Goal: Feedback & Contribution: Submit feedback/report problem

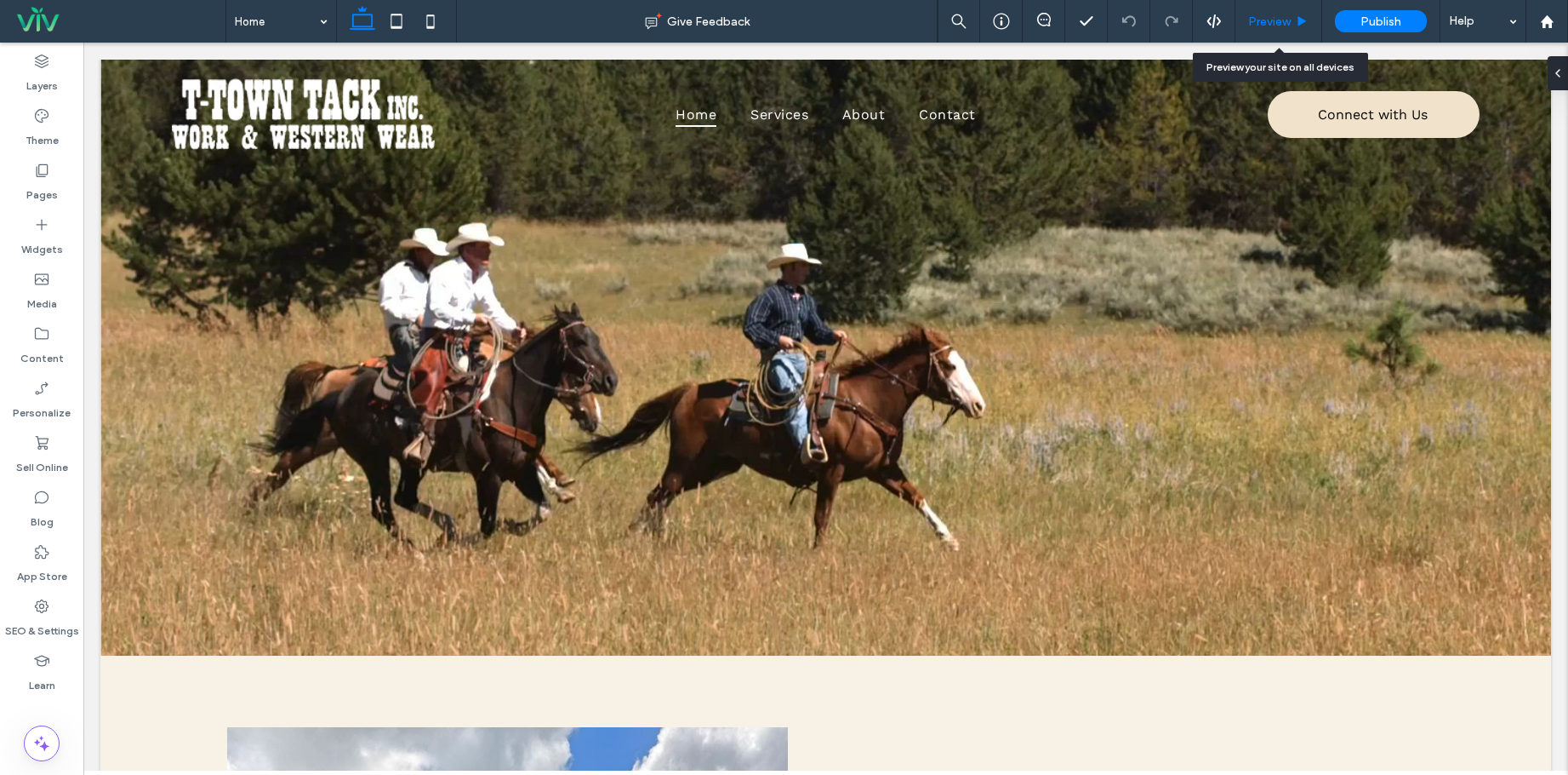
click at [1262, 16] on span "Preview" at bounding box center [1270, 22] width 43 height 15
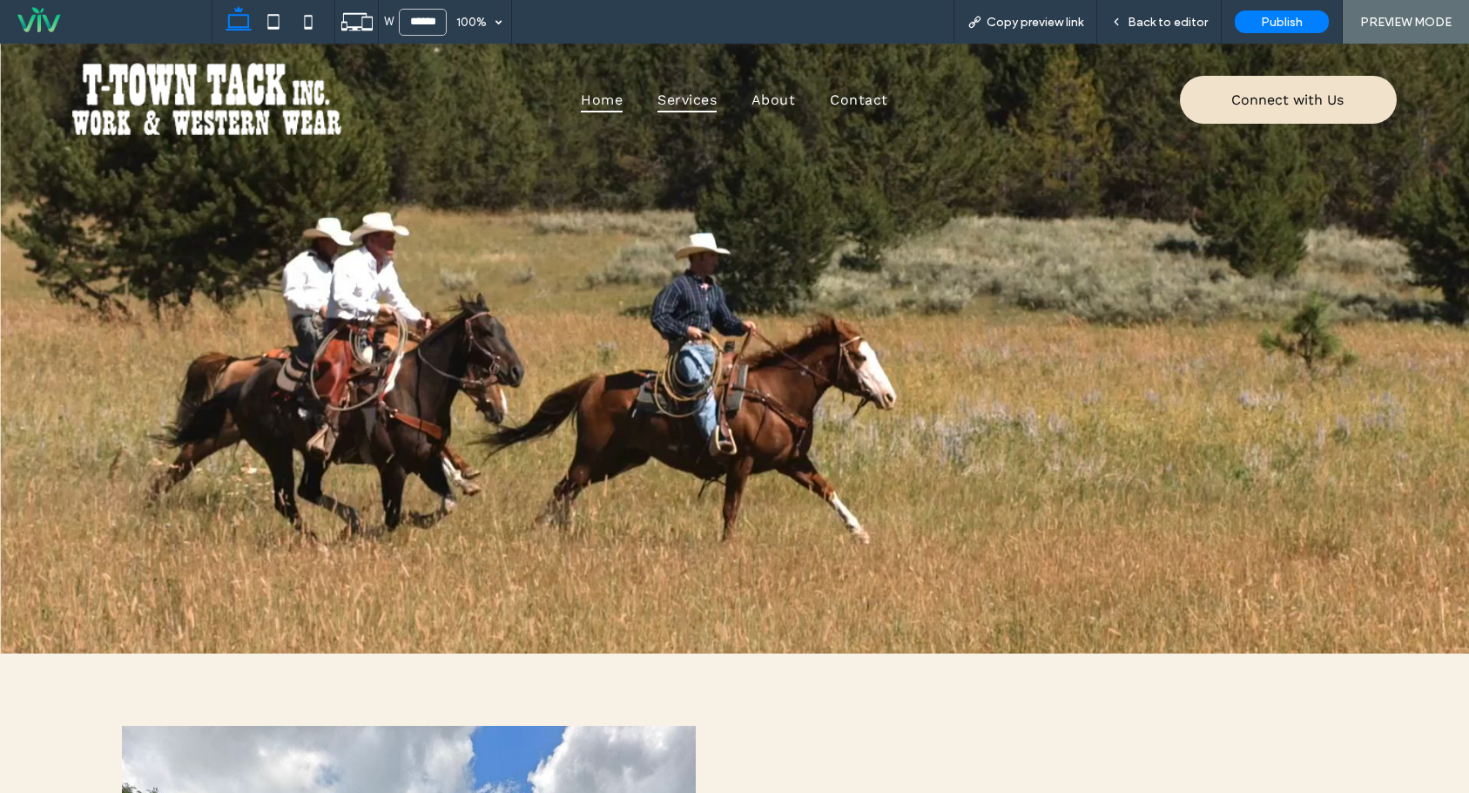
click at [685, 98] on span "Services" at bounding box center [687, 99] width 59 height 25
click at [1176, 22] on span "Back to editor" at bounding box center [1168, 22] width 80 height 15
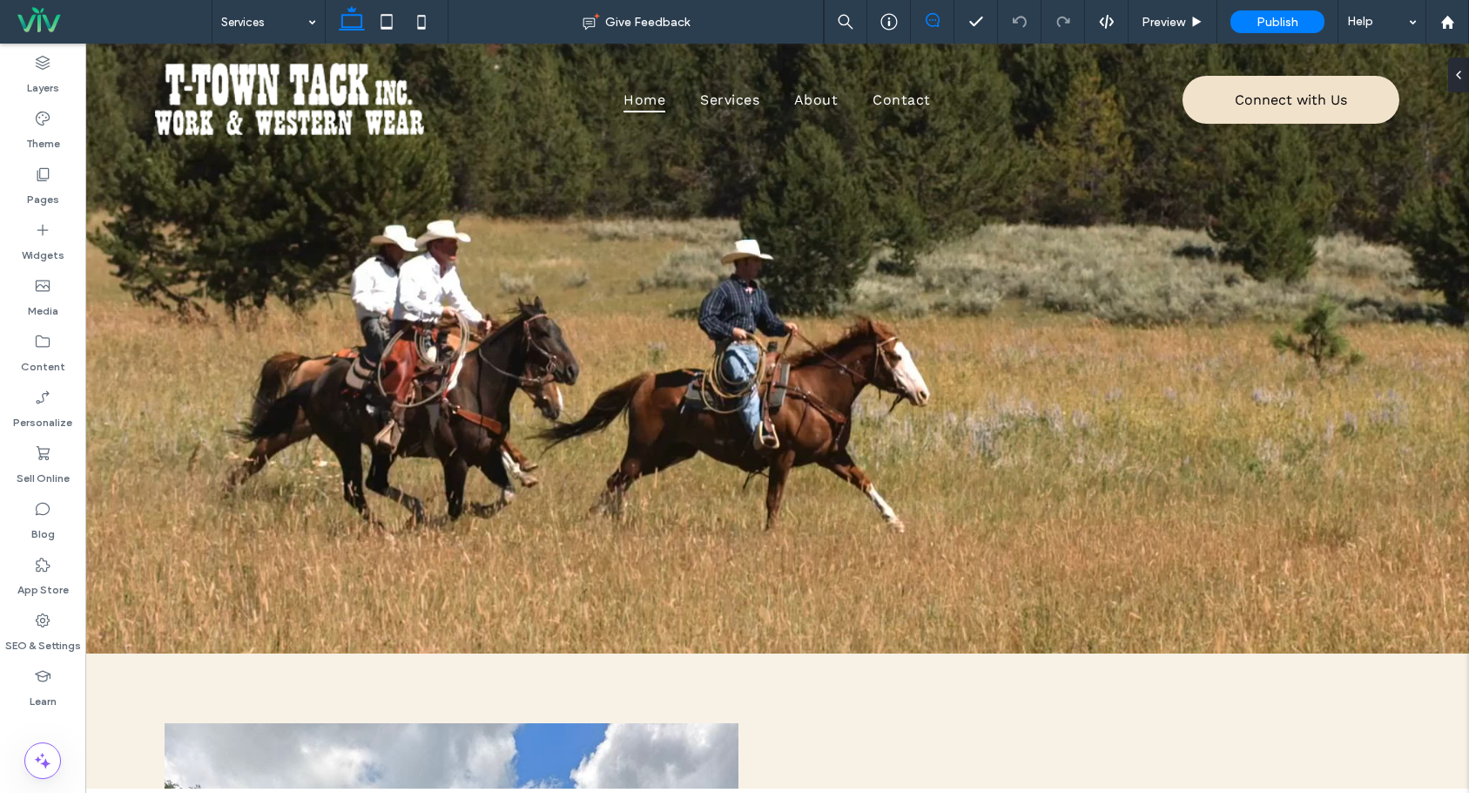
click at [931, 21] on icon at bounding box center [933, 20] width 14 height 14
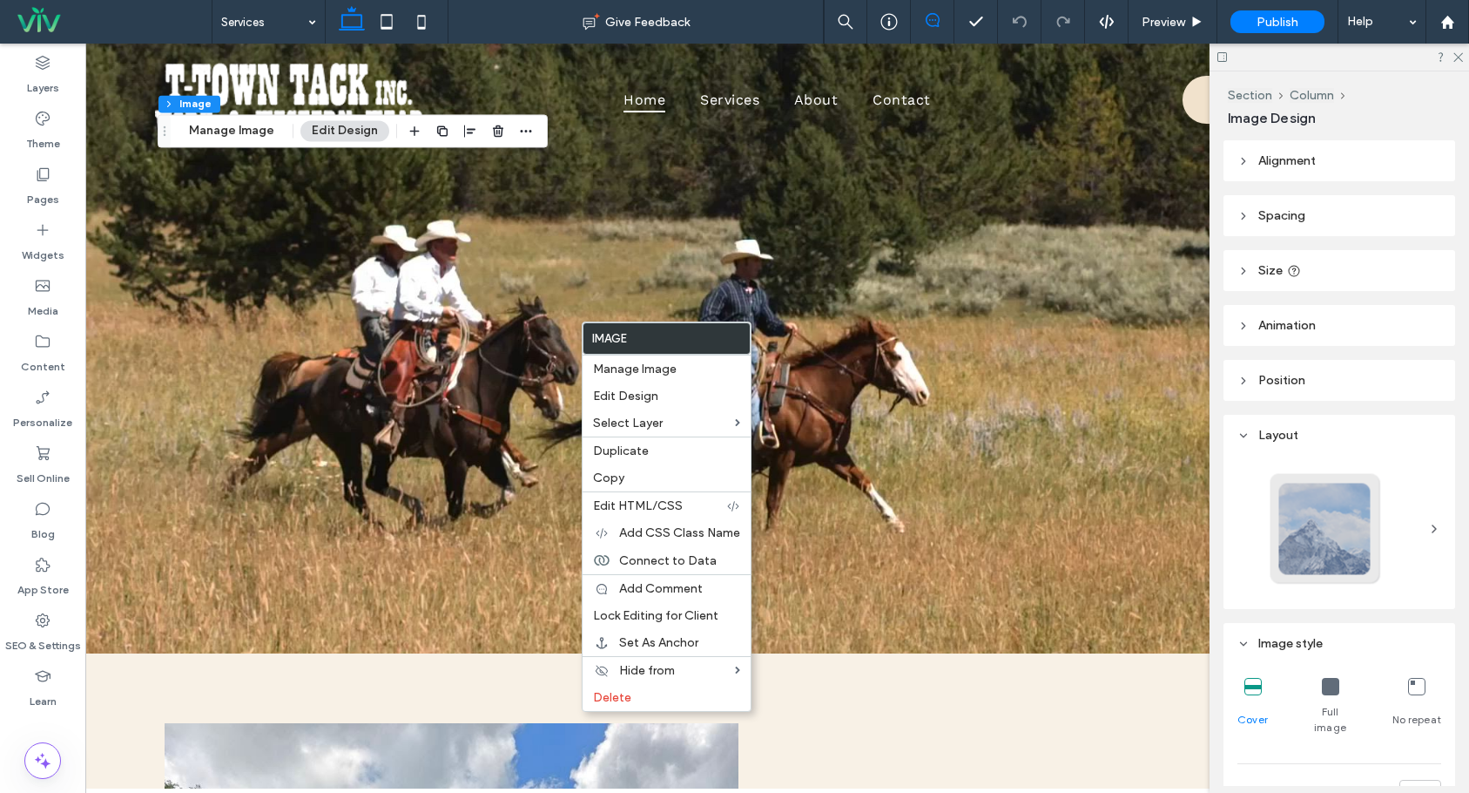
click at [934, 23] on icon at bounding box center [933, 20] width 14 height 14
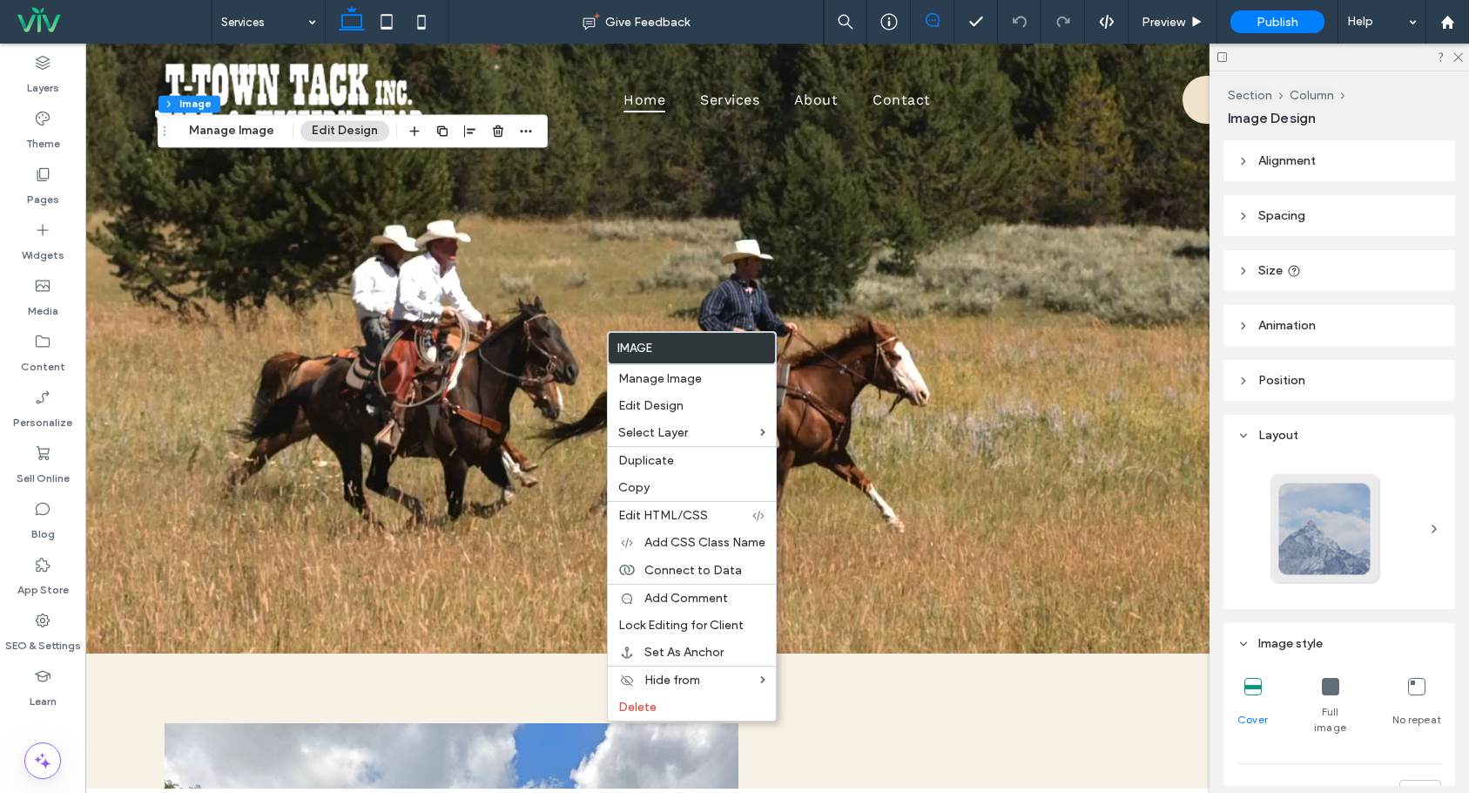
click at [933, 22] on icon at bounding box center [933, 20] width 14 height 14
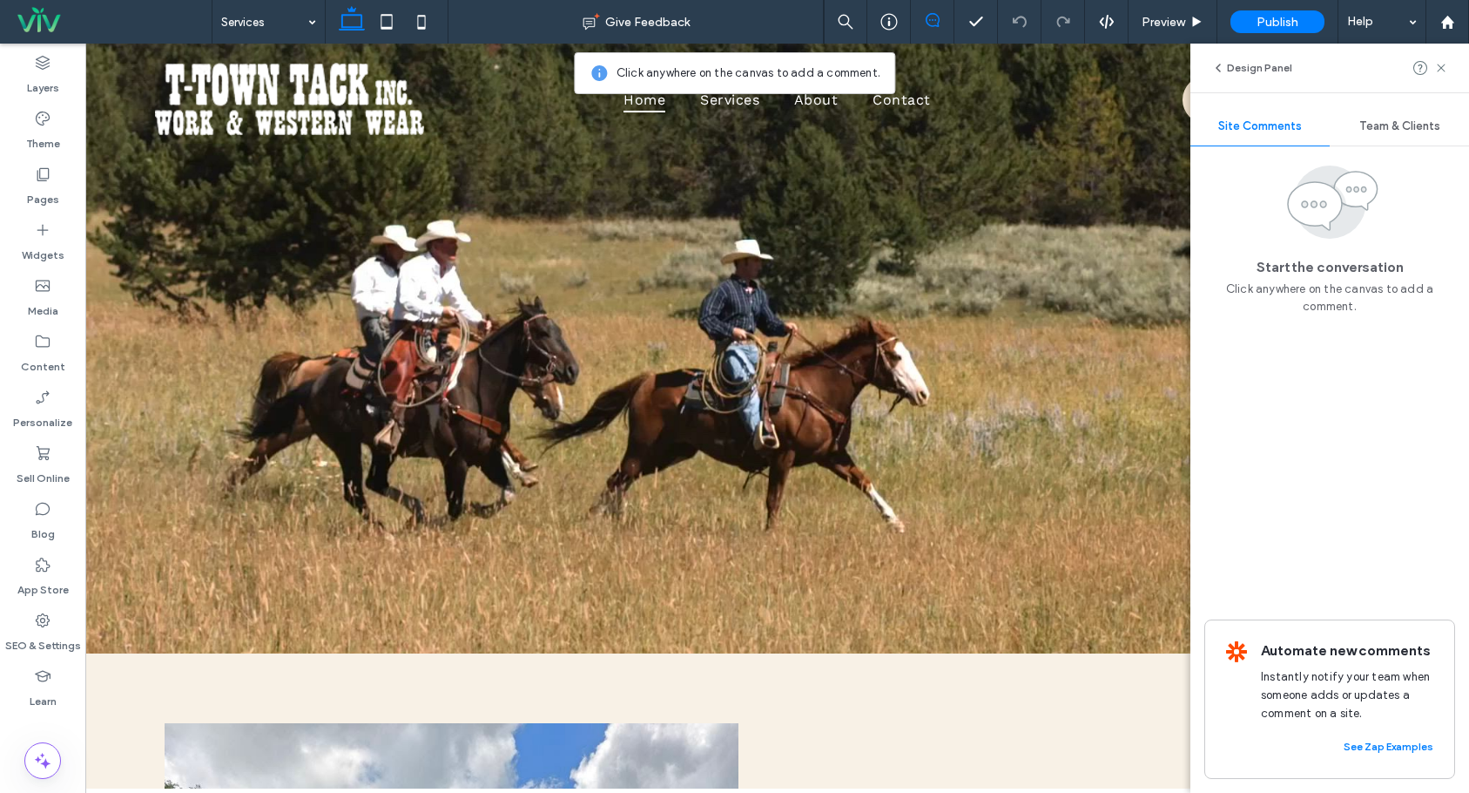
click at [936, 15] on use at bounding box center [933, 20] width 14 height 14
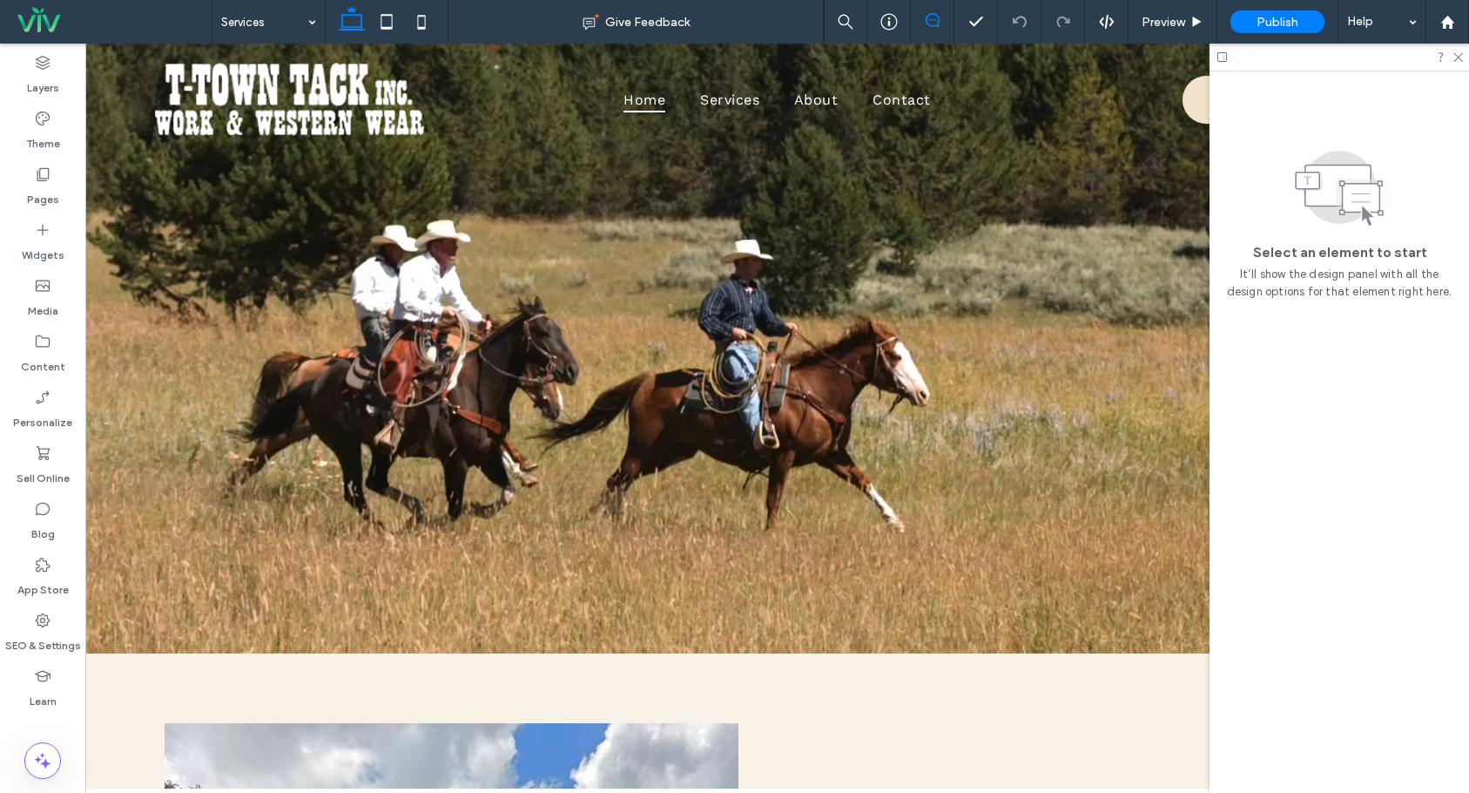
click at [938, 15] on icon at bounding box center [933, 20] width 14 height 14
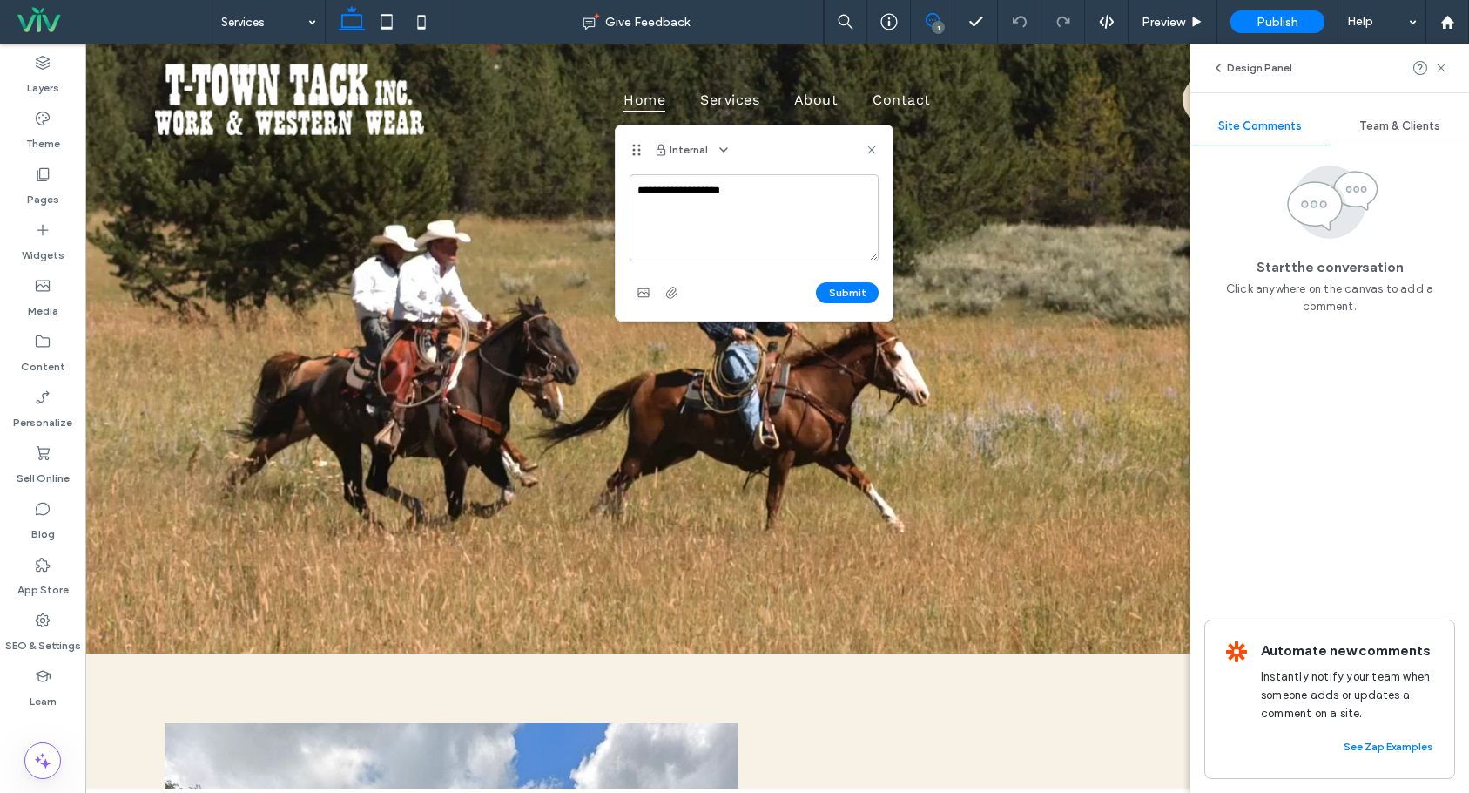
type textarea "**********"
click at [845, 280] on div "Submit" at bounding box center [754, 293] width 249 height 28
click at [840, 292] on button "Submit" at bounding box center [847, 292] width 63 height 21
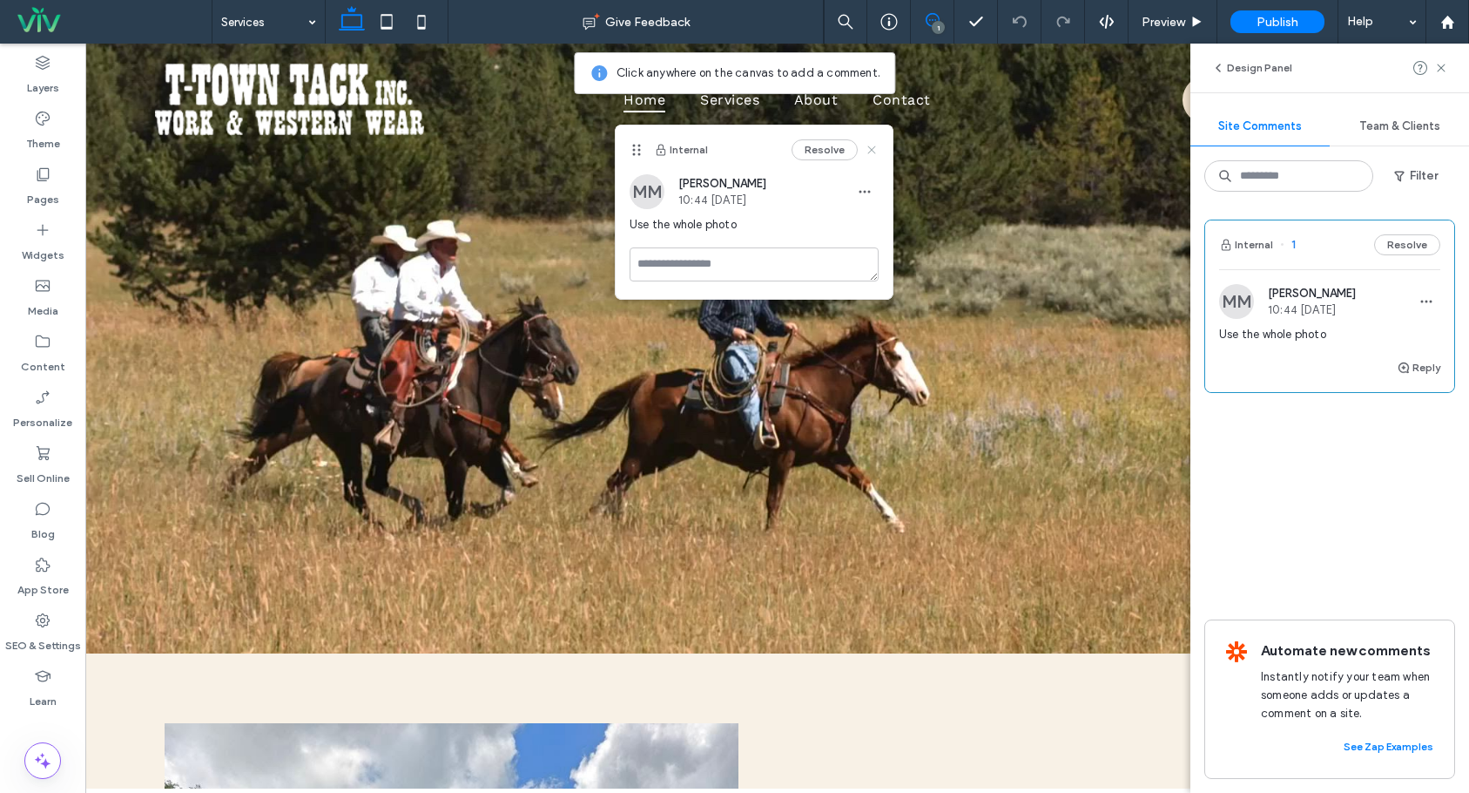
click at [873, 152] on use at bounding box center [871, 149] width 8 height 8
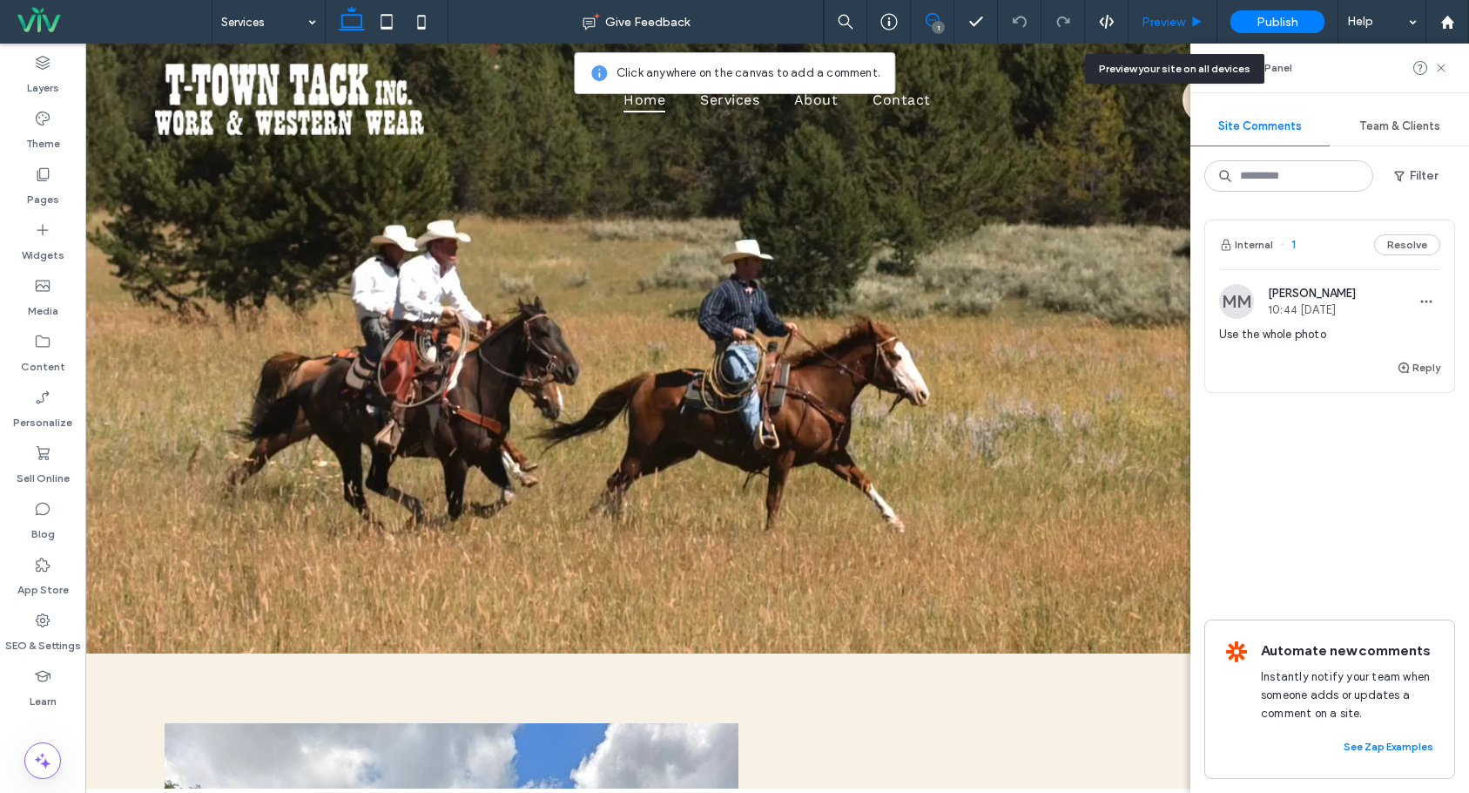
click at [1171, 19] on span "Preview" at bounding box center [1164, 22] width 44 height 15
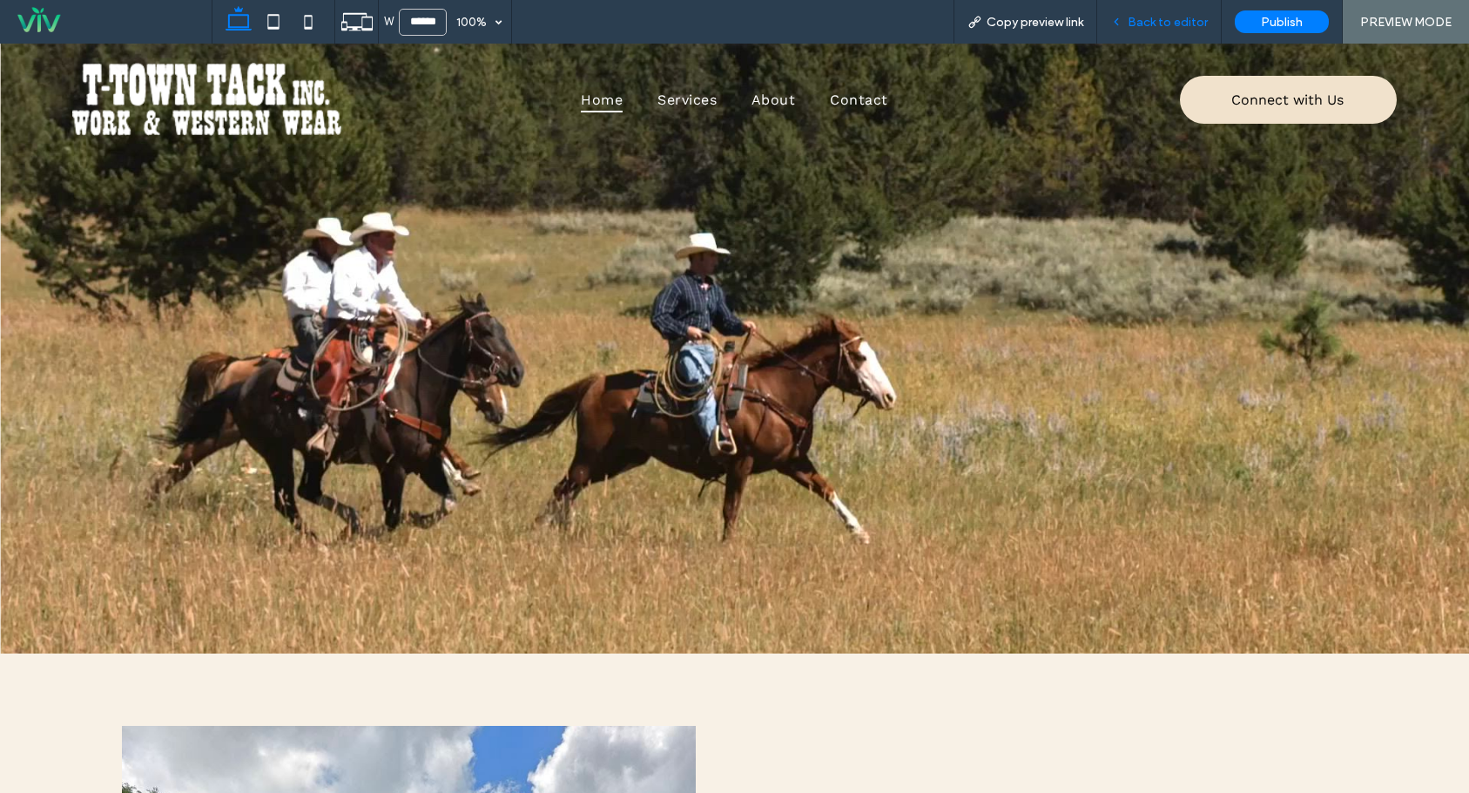
click at [1172, 20] on span "Back to editor" at bounding box center [1168, 22] width 80 height 15
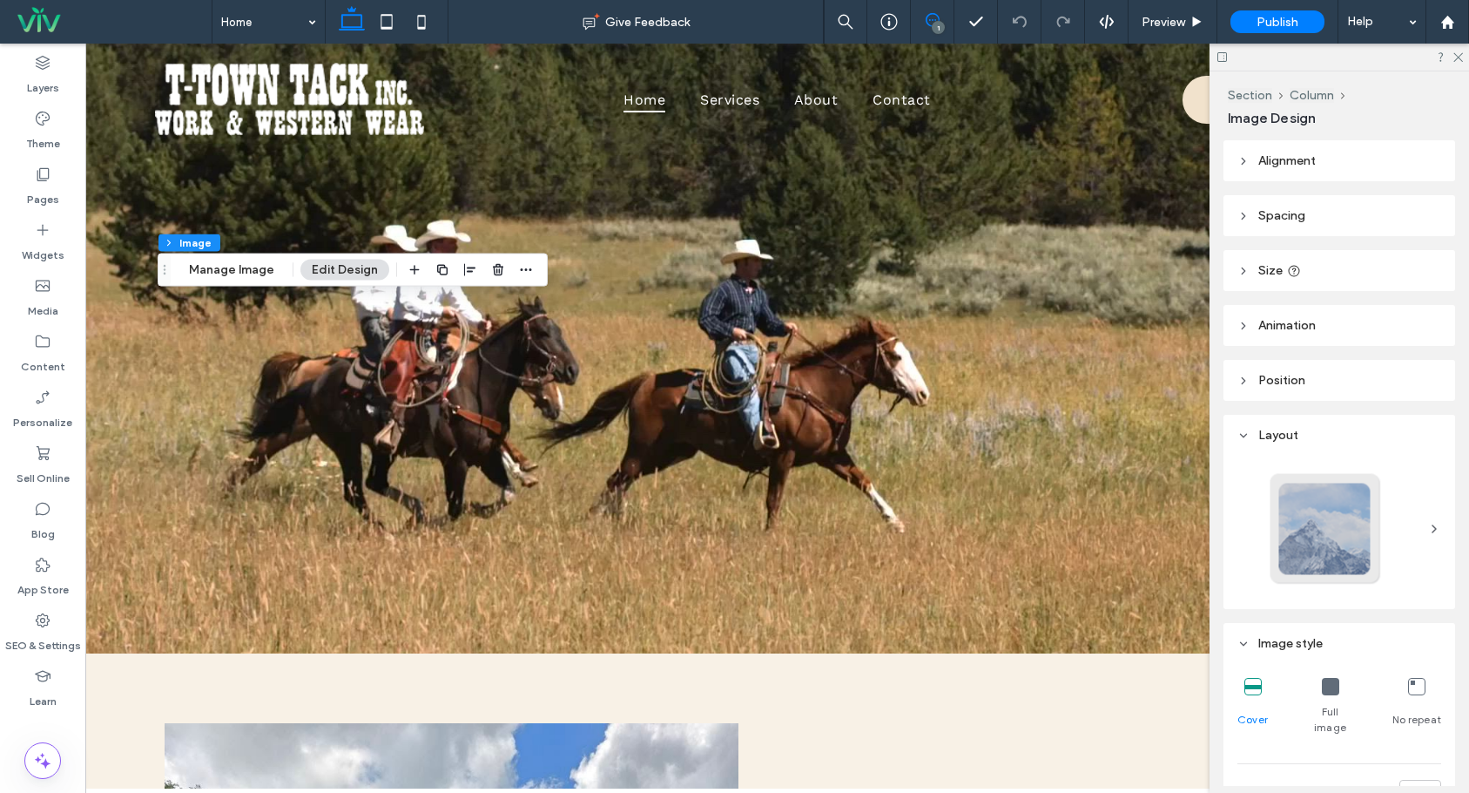
click at [927, 17] on use at bounding box center [933, 20] width 14 height 14
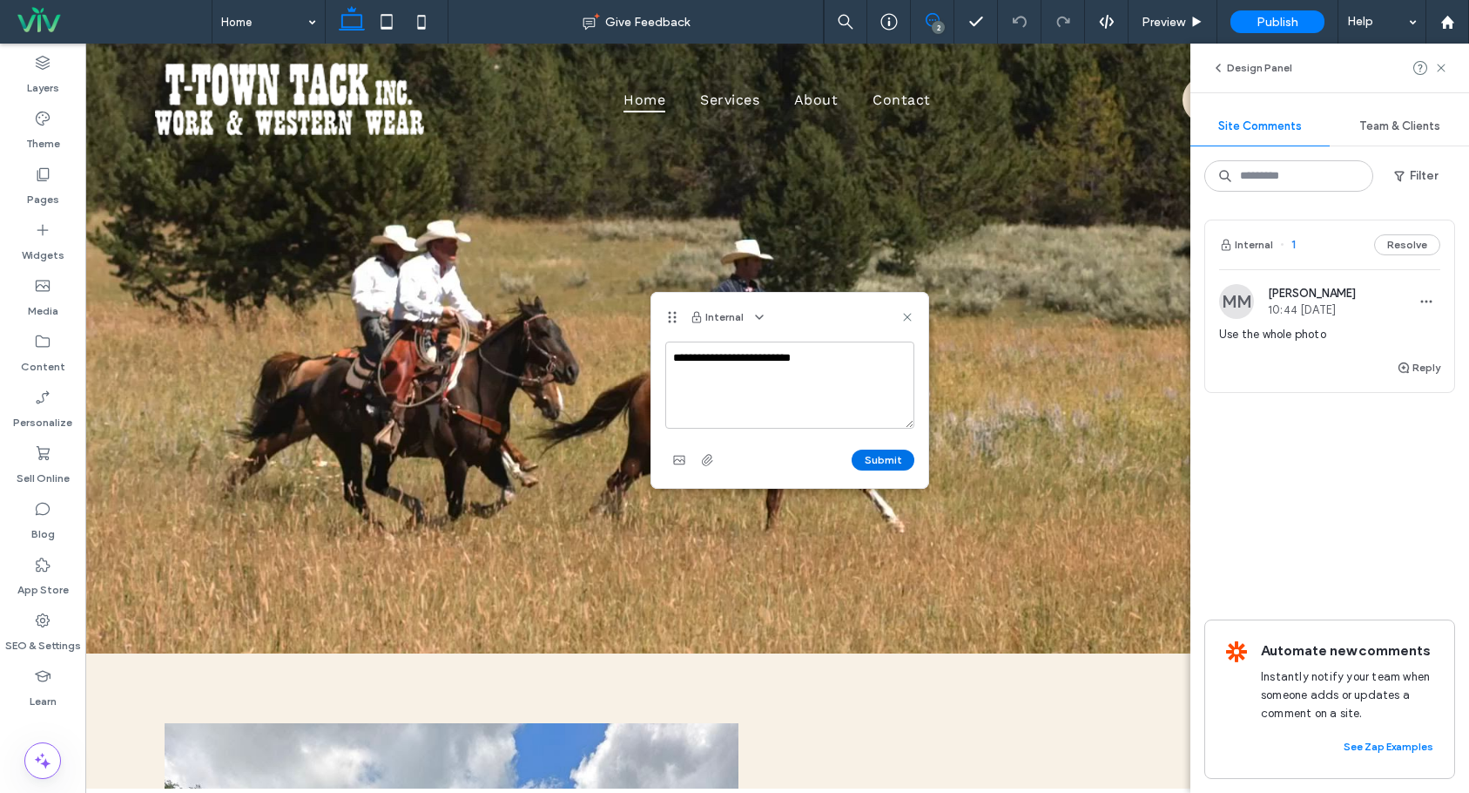
type textarea "**********"
click at [874, 463] on button "Submit" at bounding box center [883, 459] width 63 height 21
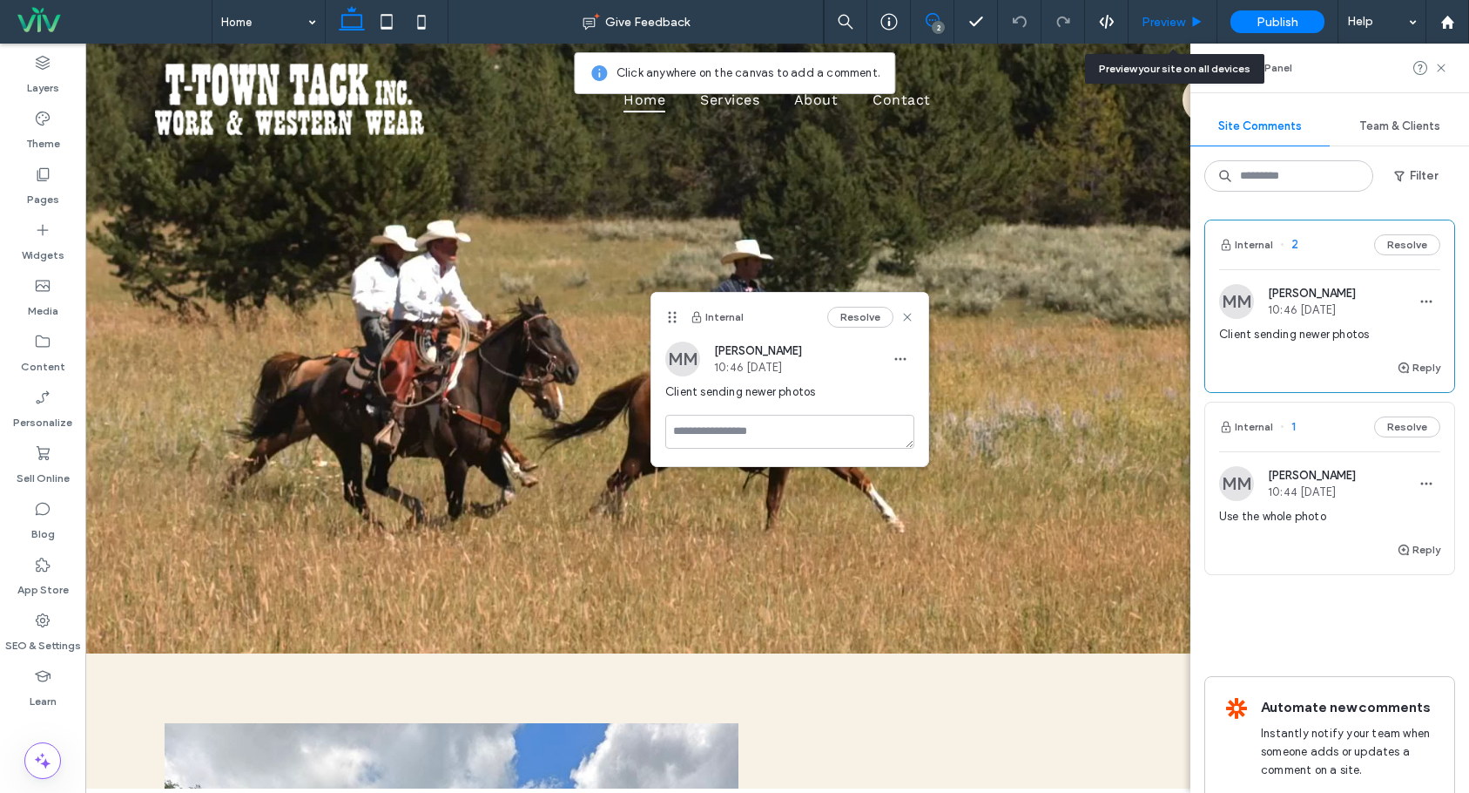
click at [1177, 17] on span "Preview" at bounding box center [1164, 22] width 44 height 15
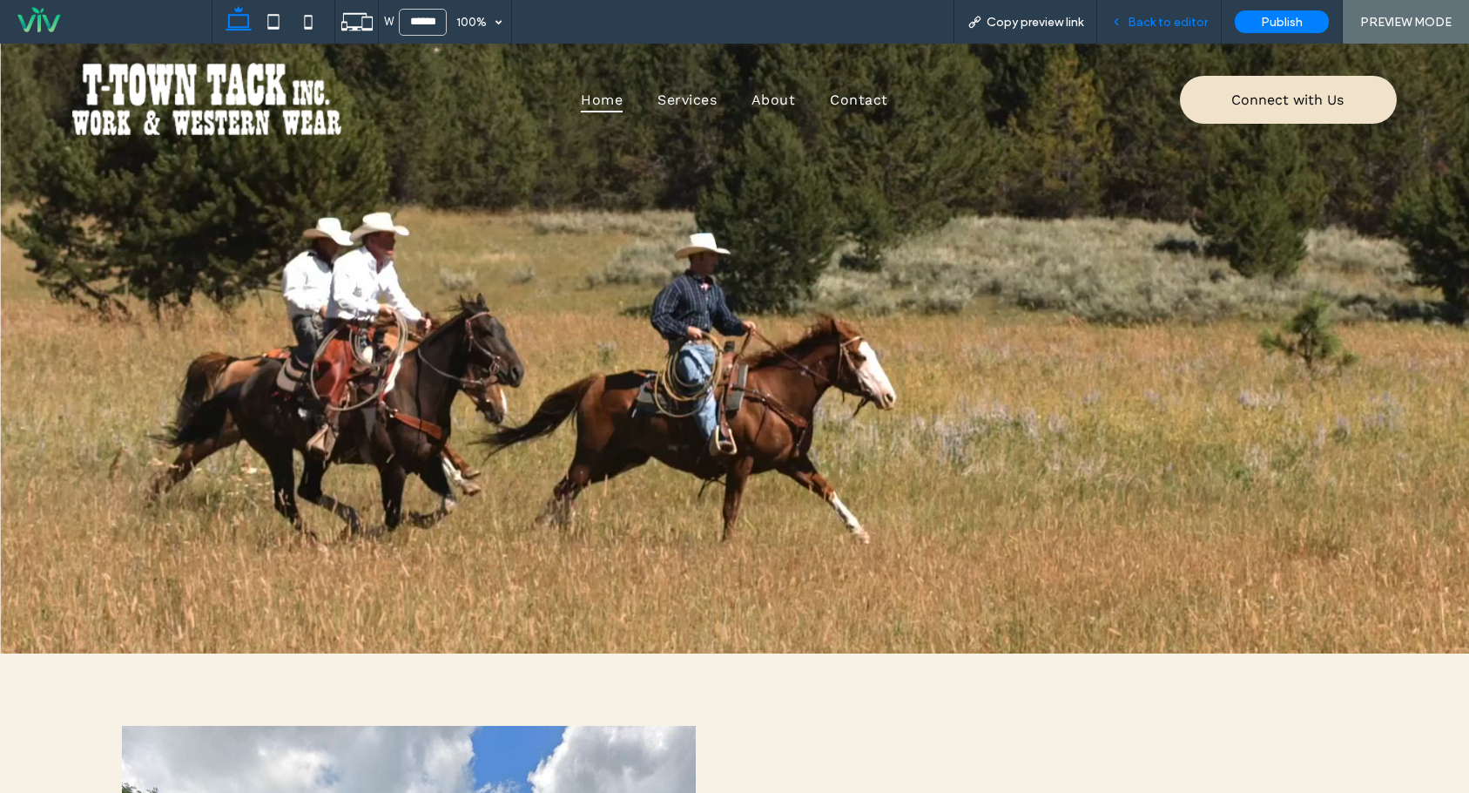
click at [1191, 21] on span "Back to editor" at bounding box center [1168, 22] width 80 height 15
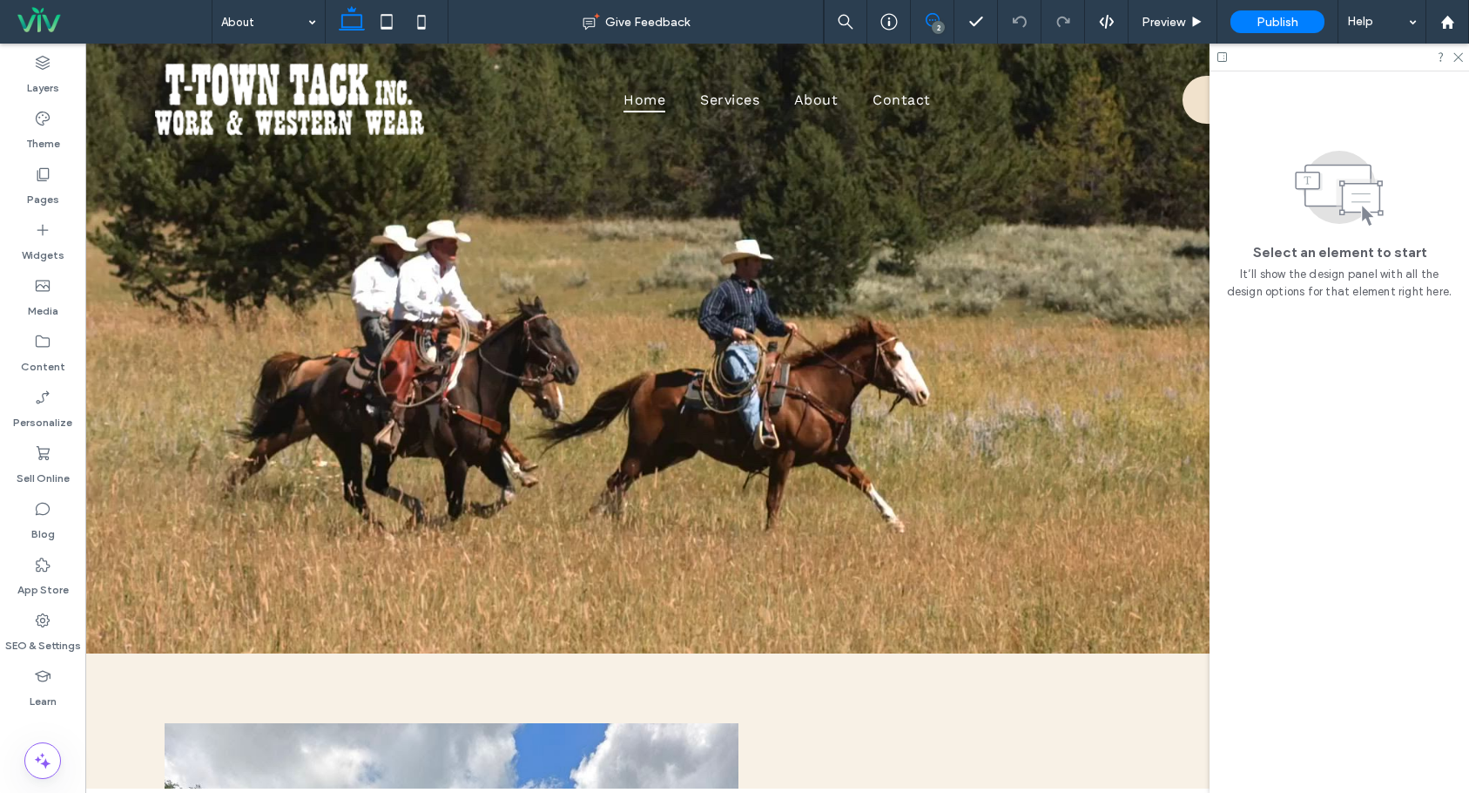
click at [933, 17] on icon at bounding box center [933, 20] width 14 height 14
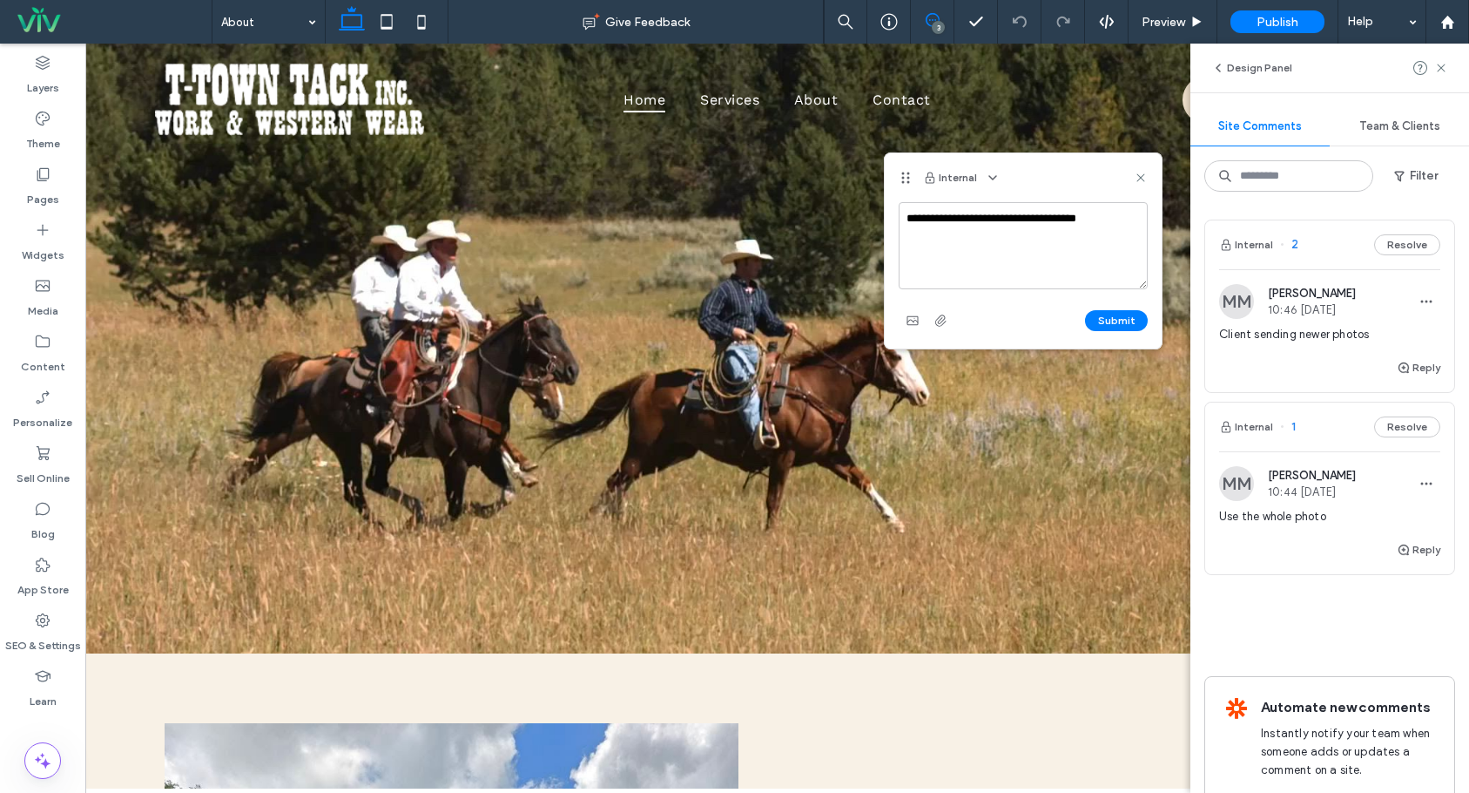
click at [1025, 222] on textarea "**********" at bounding box center [1023, 245] width 249 height 87
click at [987, 236] on textarea "**********" at bounding box center [1023, 245] width 249 height 87
type textarea "**********"
click at [1119, 311] on button "Submit" at bounding box center [1116, 320] width 63 height 21
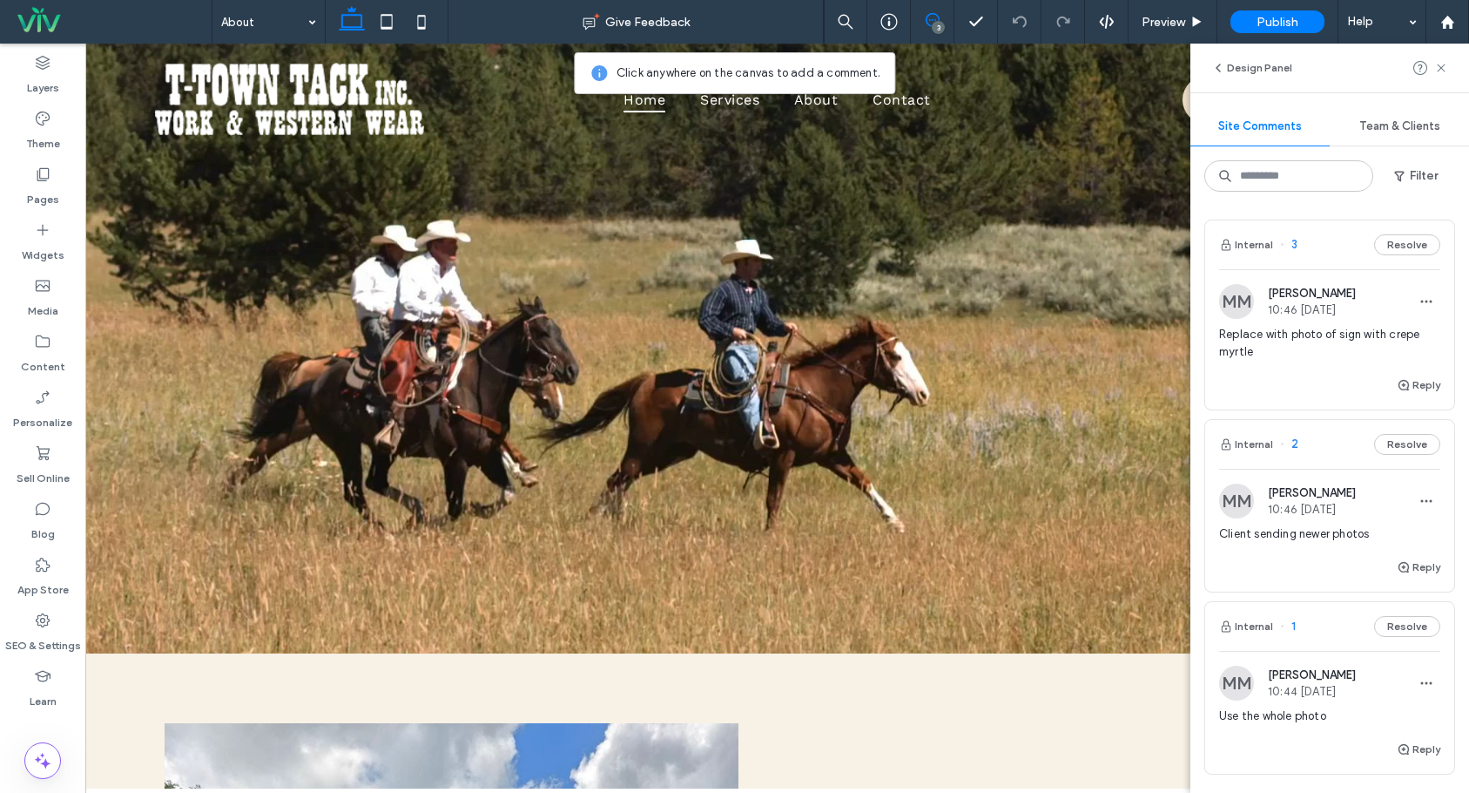
click at [1449, 66] on div "Design Panel" at bounding box center [1330, 68] width 279 height 49
click at [1444, 67] on icon at bounding box center [1441, 68] width 14 height 14
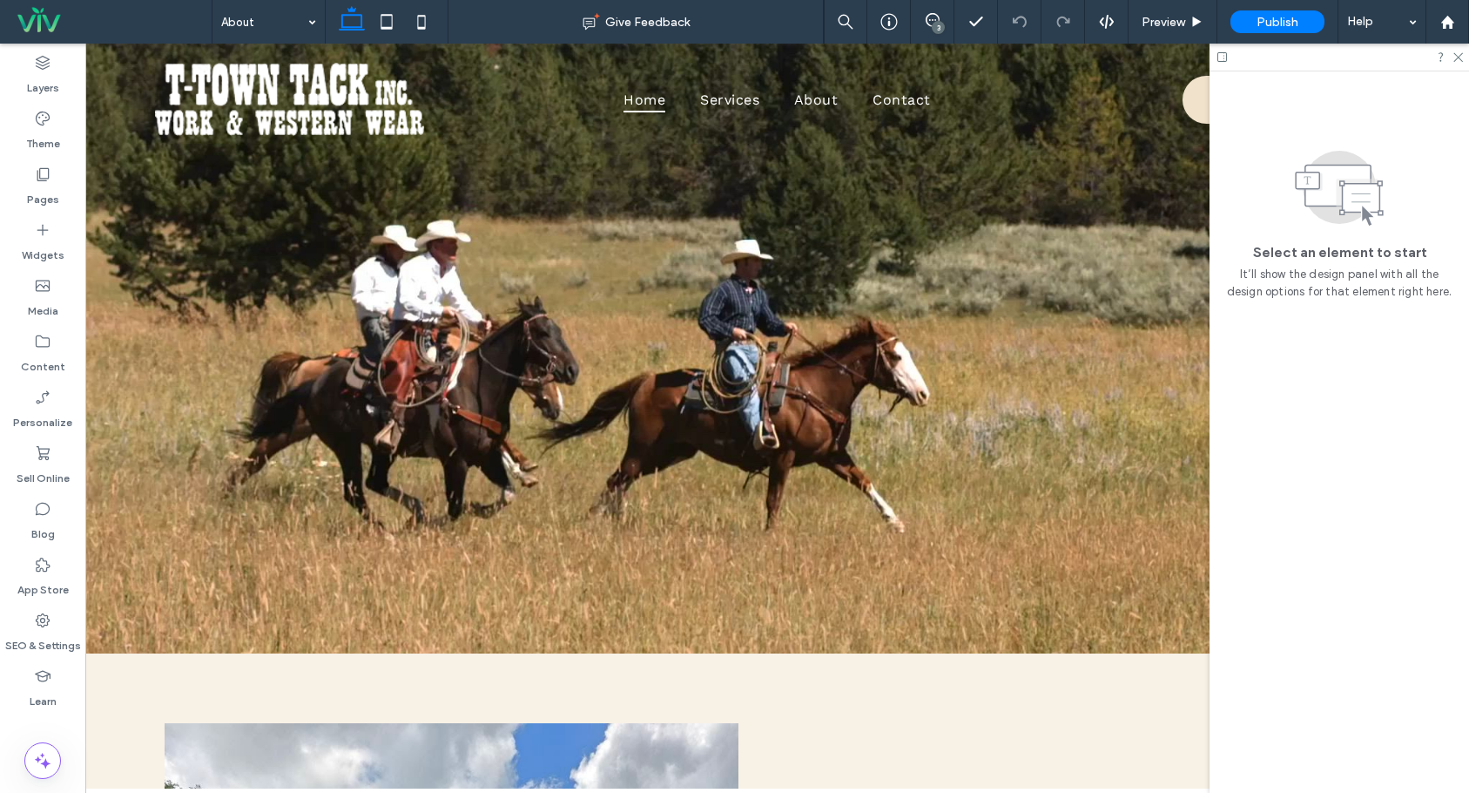
click at [1463, 56] on div at bounding box center [1340, 57] width 260 height 27
click at [1457, 56] on use at bounding box center [1459, 58] width 10 height 10
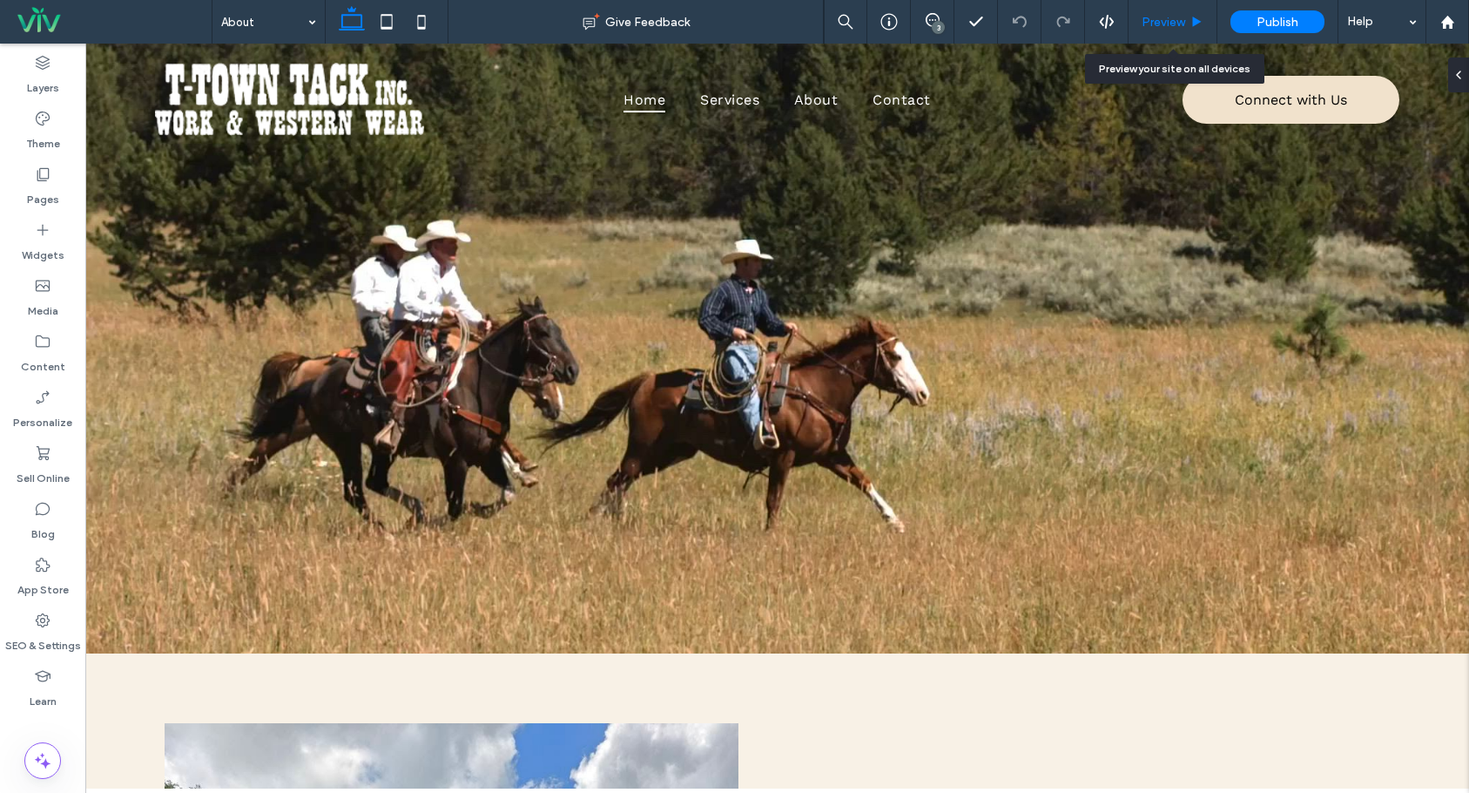
click at [1162, 24] on span "Preview" at bounding box center [1164, 22] width 44 height 15
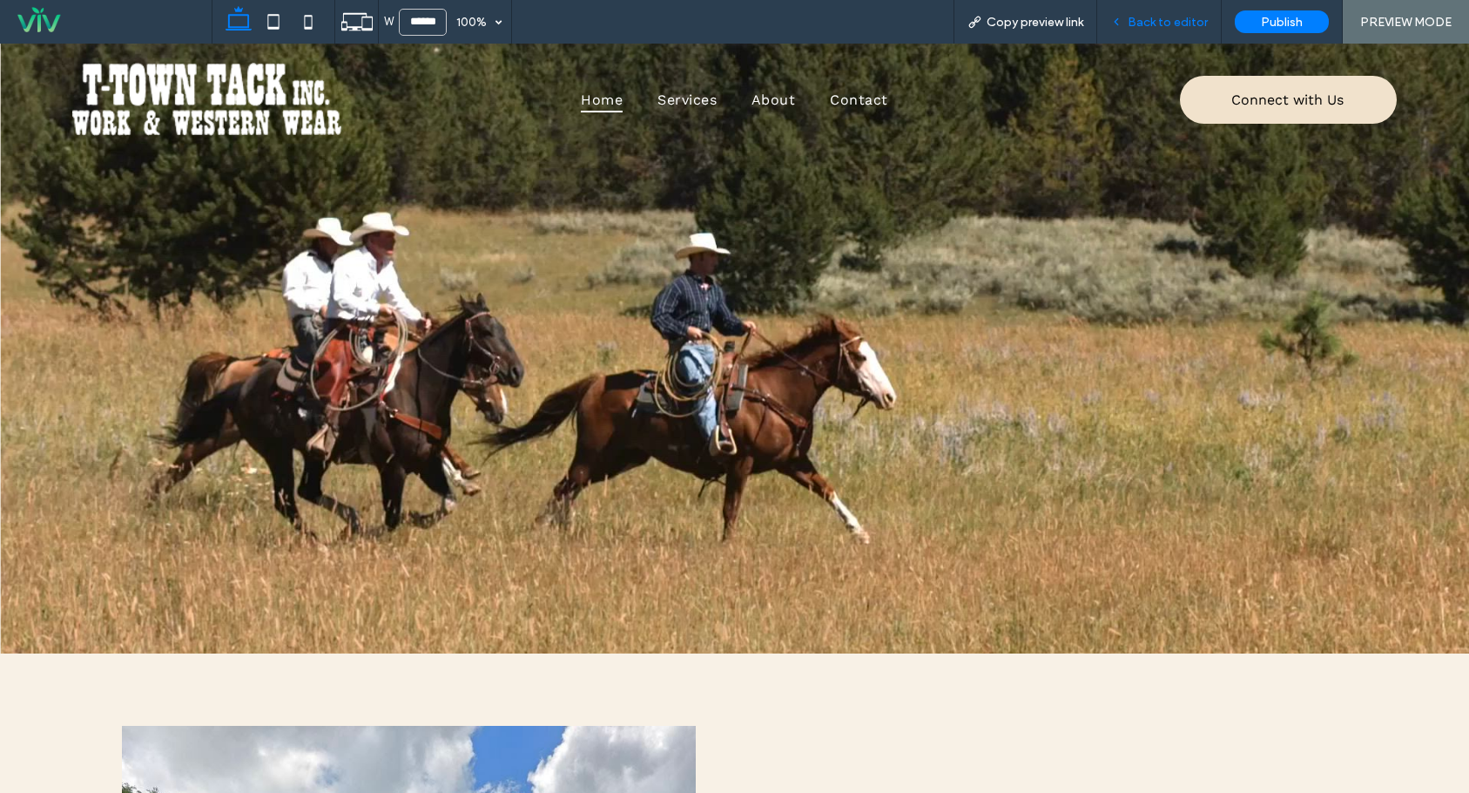
click at [1168, 17] on span "Back to editor" at bounding box center [1168, 22] width 80 height 15
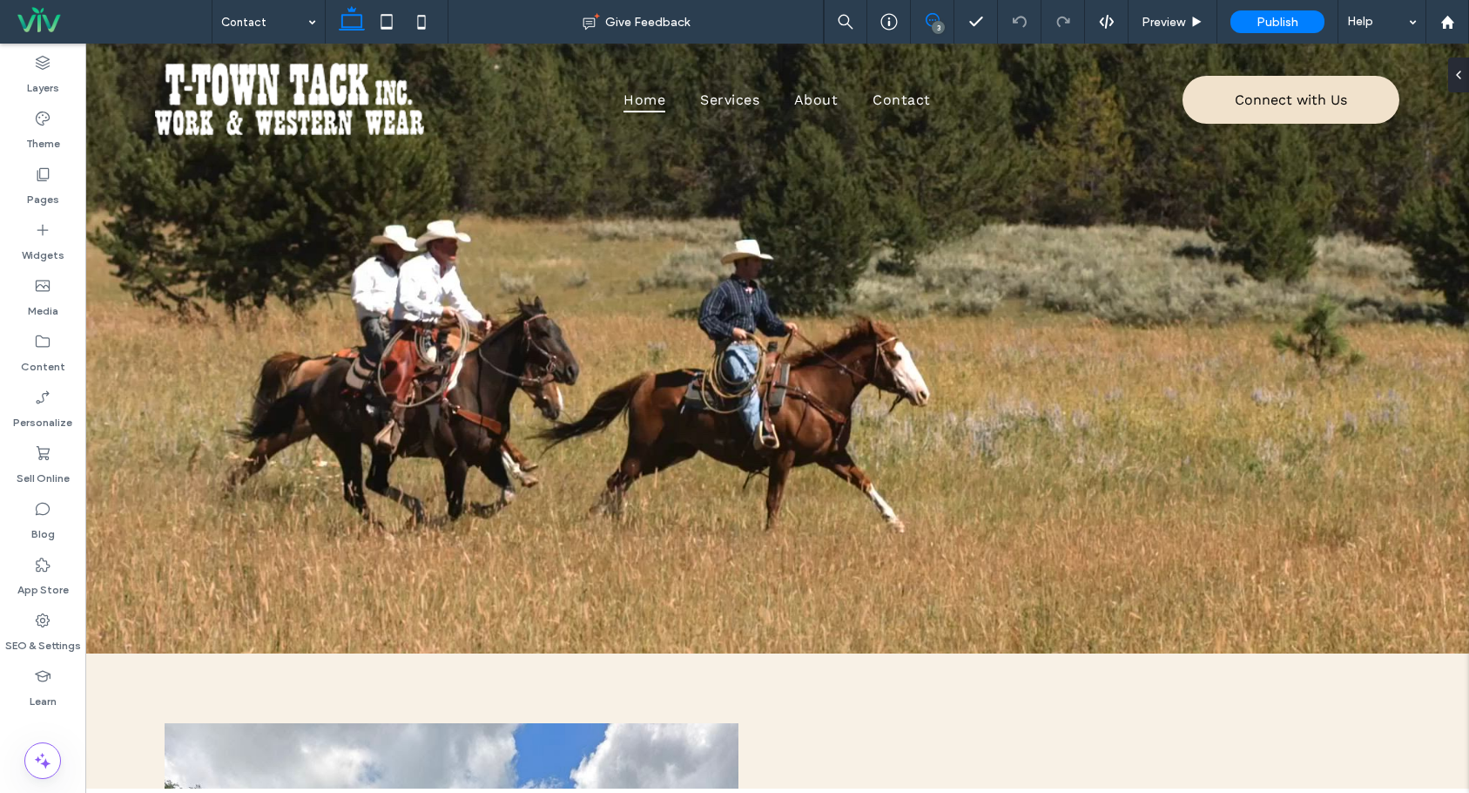
click at [932, 14] on use at bounding box center [933, 20] width 14 height 14
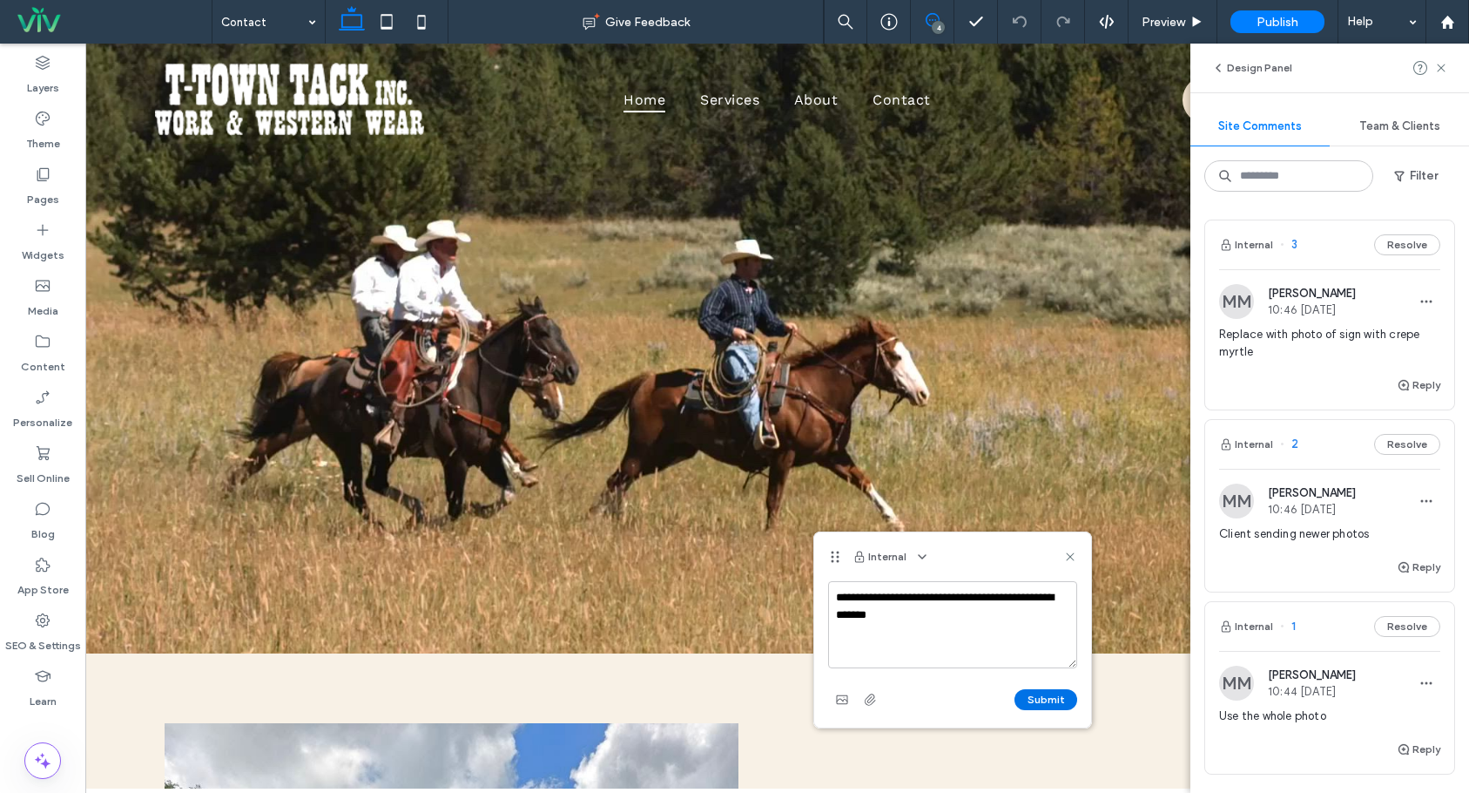
type textarea "**********"
click at [1052, 698] on button "Submit" at bounding box center [1046, 699] width 63 height 21
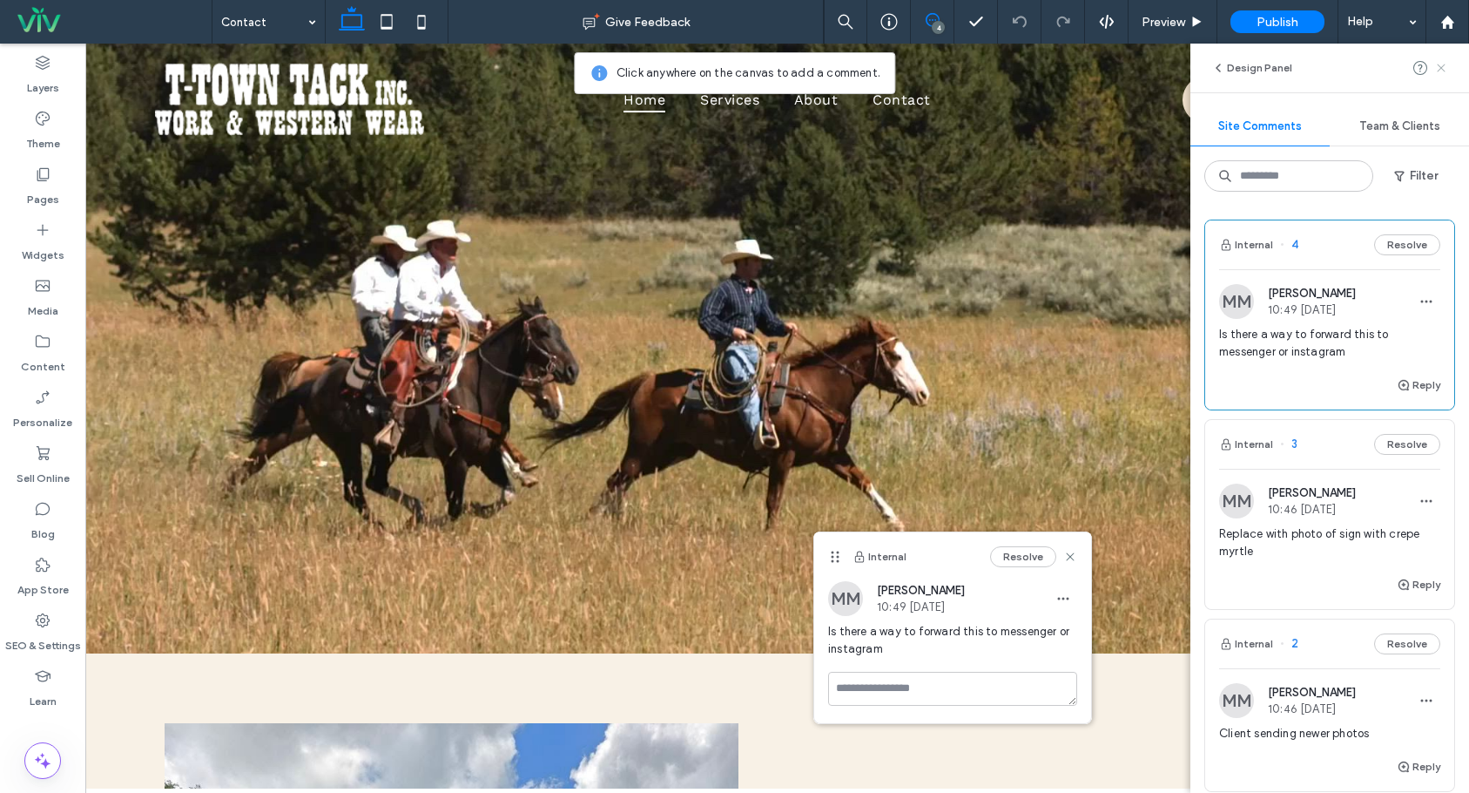
click at [1442, 68] on use at bounding box center [1441, 68] width 8 height 8
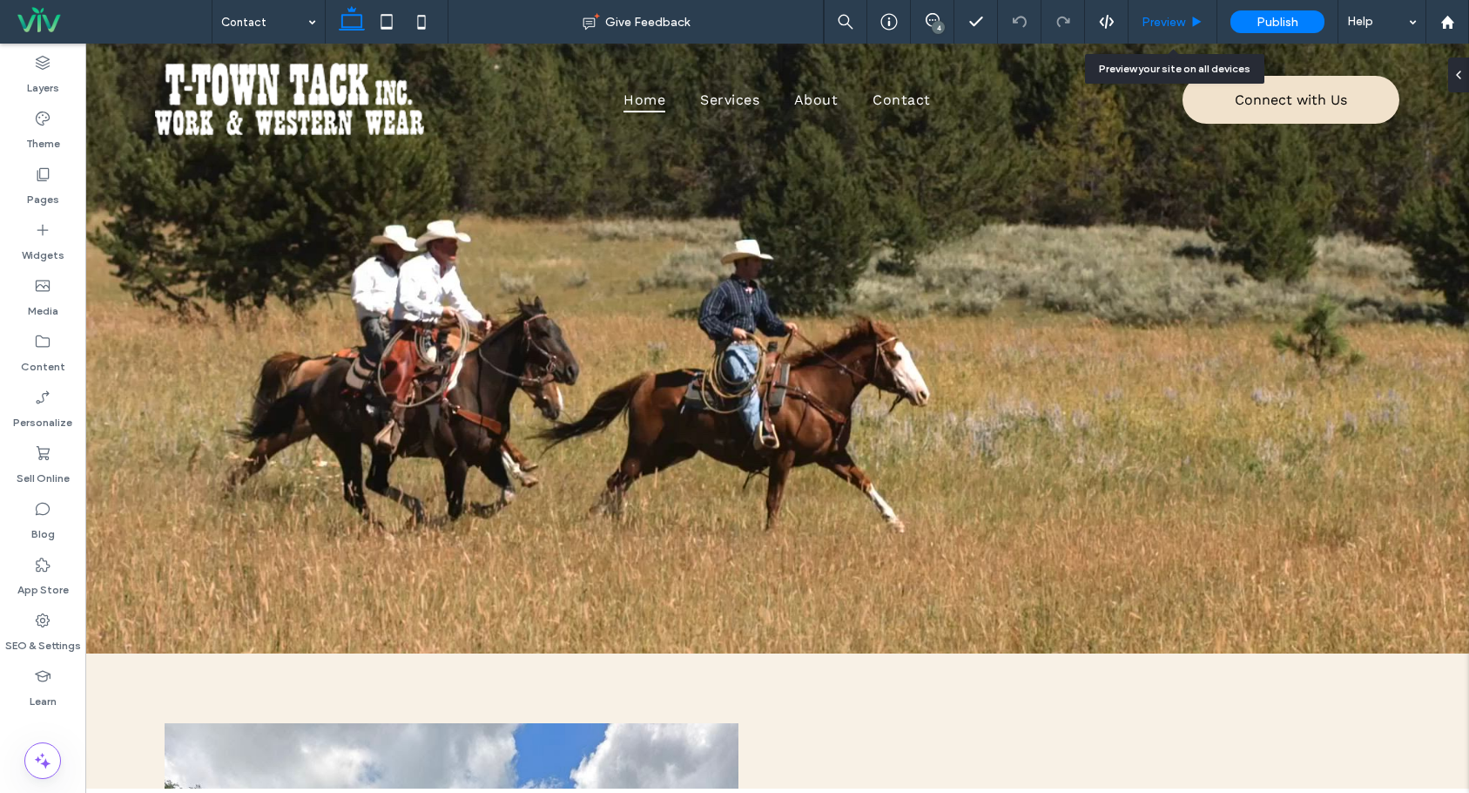
click at [1155, 24] on span "Preview" at bounding box center [1164, 22] width 44 height 15
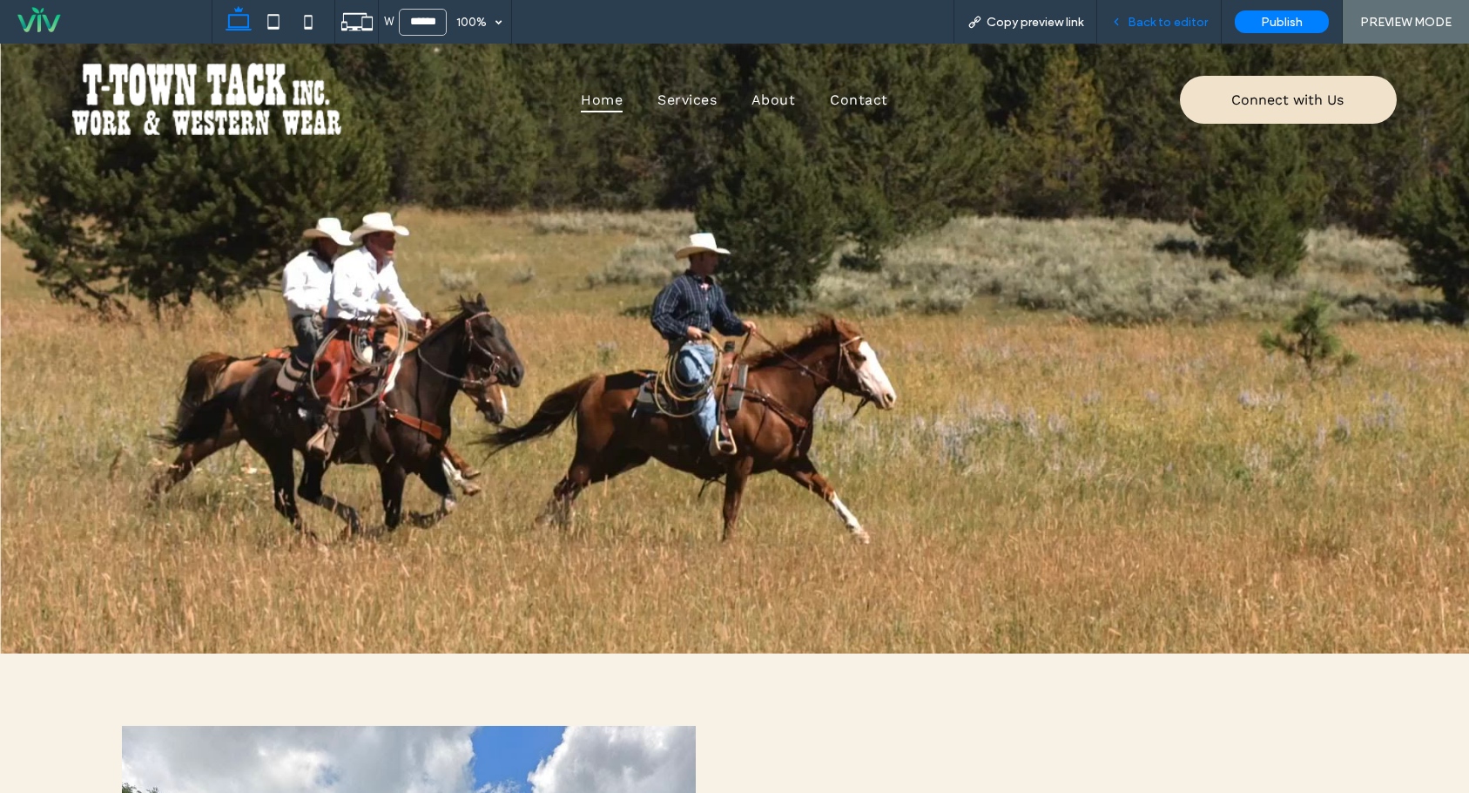
click at [1187, 22] on span "Back to editor" at bounding box center [1168, 22] width 80 height 15
